Goal: Navigation & Orientation: Find specific page/section

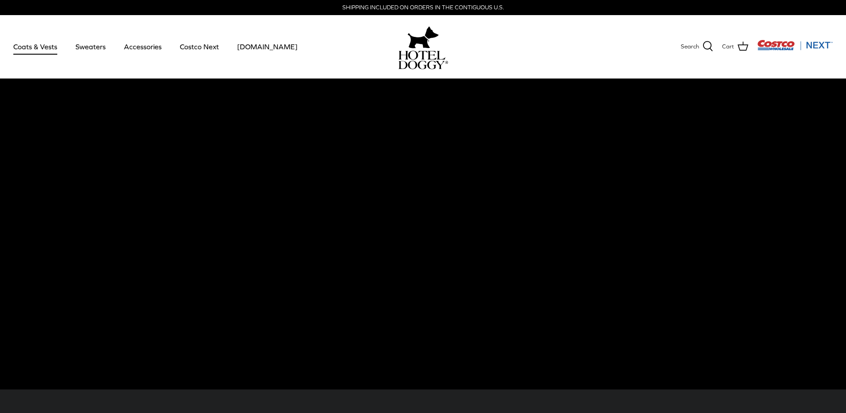
click at [40, 49] on link "Coats & Vests" at bounding box center [35, 47] width 60 height 30
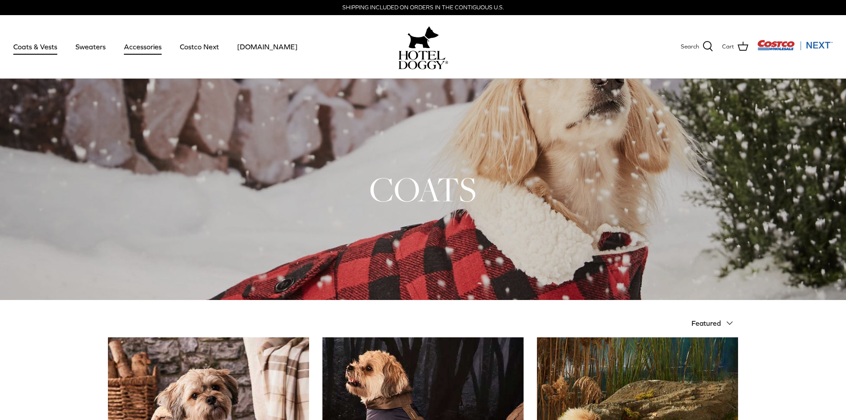
click at [149, 46] on link "Accessories" at bounding box center [143, 47] width 54 height 30
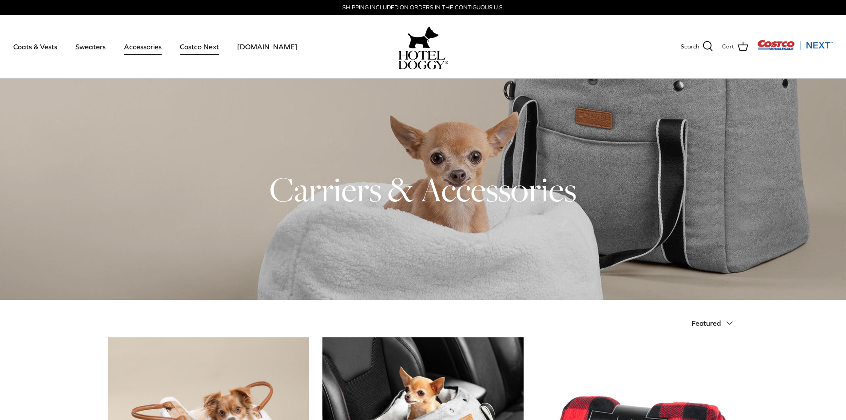
click at [200, 44] on link "Costco Next" at bounding box center [199, 47] width 55 height 30
